Goal: Task Accomplishment & Management: Manage account settings

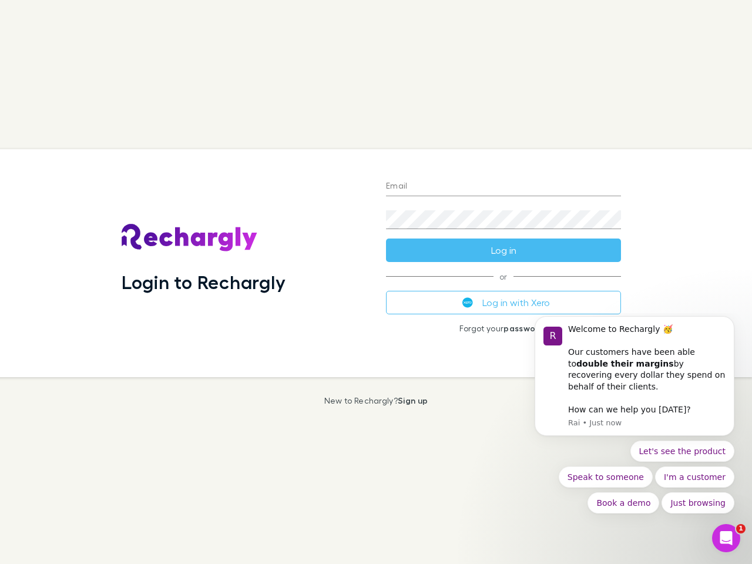
click at [376, 282] on div "Login to Rechargly" at bounding box center [244, 263] width 264 height 228
click at [504, 187] on input "Email" at bounding box center [503, 186] width 235 height 19
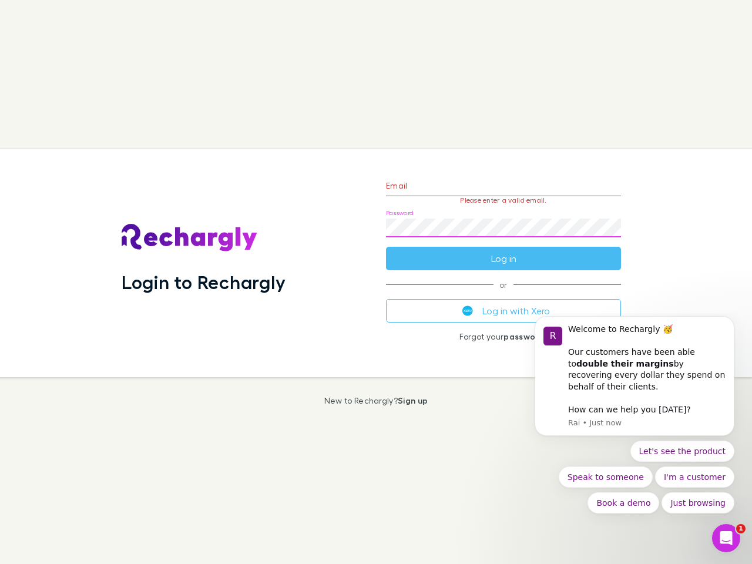
click at [504, 250] on form "Email Please enter a valid email. Password Log in" at bounding box center [503, 219] width 235 height 102
click at [504, 303] on div "Email Please enter a valid email. Password Log in or Log in with Xero Forgot yo…" at bounding box center [504, 263] width 254 height 228
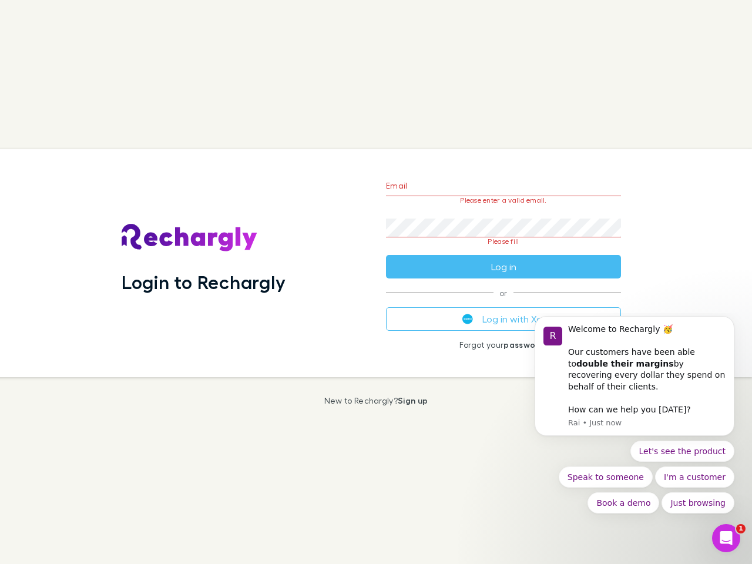
click at [635, 382] on div "Welcome to Rechargly 🥳 ​ Our customers have been able to double their margins b…" at bounding box center [647, 358] width 158 height 69
